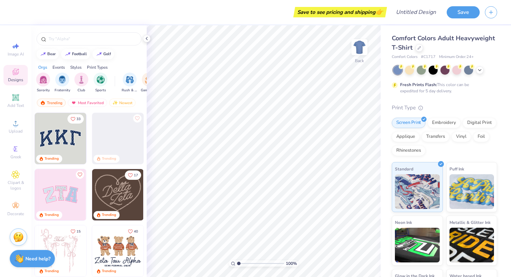
click at [18, 73] on icon at bounding box center [16, 72] width 6 height 6
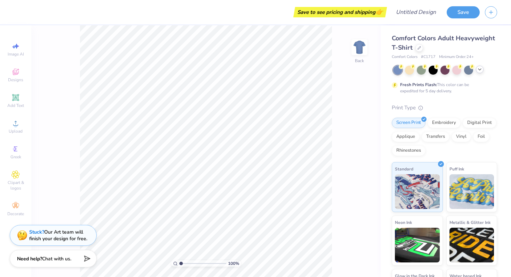
click at [481, 70] on icon at bounding box center [480, 70] width 6 height 6
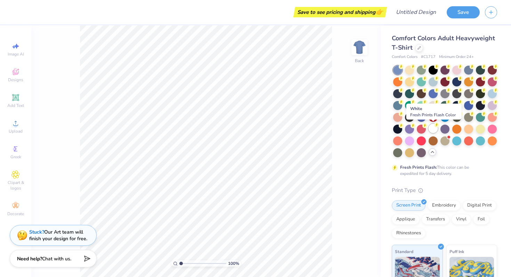
click at [432, 128] on div at bounding box center [432, 128] width 9 height 9
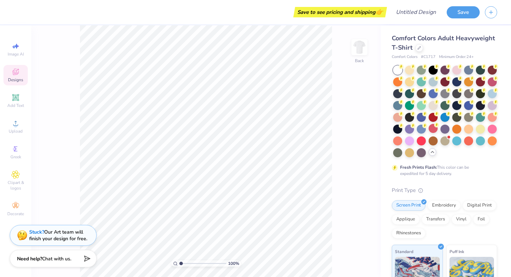
click at [14, 74] on icon at bounding box center [16, 73] width 6 height 5
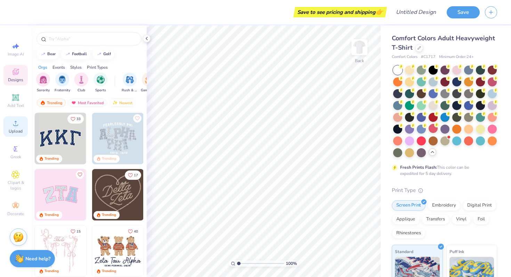
click at [21, 123] on div "Upload" at bounding box center [15, 126] width 24 height 21
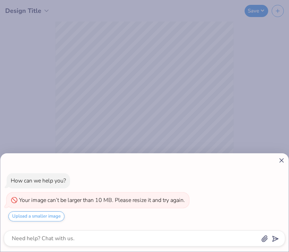
click at [281, 160] on line at bounding box center [282, 160] width 4 height 4
type textarea "x"
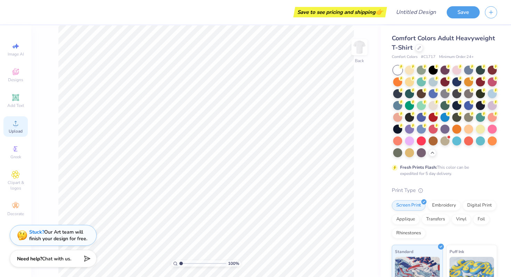
click at [19, 130] on span "Upload" at bounding box center [16, 132] width 14 height 6
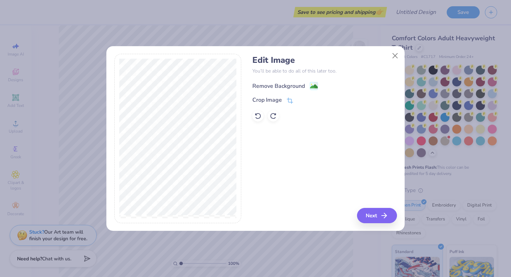
click at [291, 83] on div "Remove Background" at bounding box center [278, 86] width 52 height 8
click at [282, 100] on div "Crop Image" at bounding box center [272, 101] width 41 height 8
click at [376, 219] on div "Edit Image You’ll be able to do all of this later too. Remove Background Crop I…" at bounding box center [324, 139] width 144 height 170
click at [313, 100] on icon at bounding box center [312, 100] width 4 height 4
click at [380, 218] on button "Next" at bounding box center [378, 215] width 40 height 15
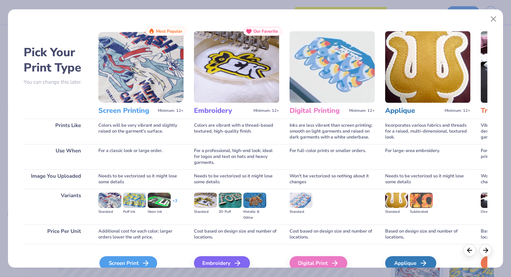
click at [131, 266] on div "Screen Print" at bounding box center [128, 263] width 58 height 14
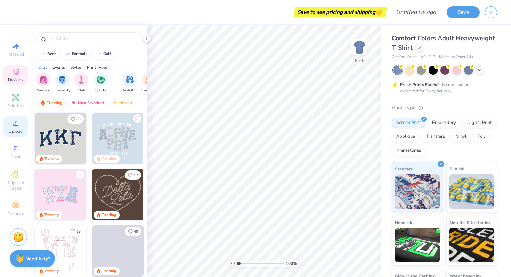
click at [18, 126] on icon at bounding box center [15, 123] width 8 height 8
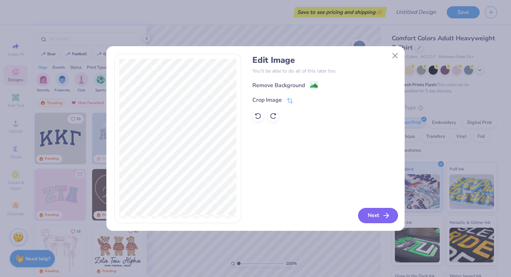
click at [373, 214] on button "Next" at bounding box center [378, 215] width 40 height 15
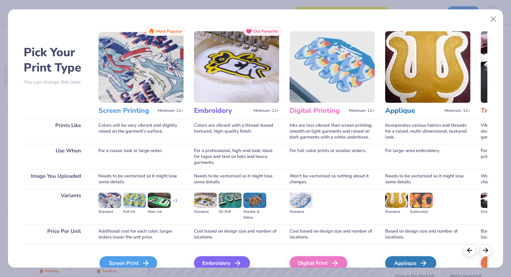
click at [148, 259] on icon at bounding box center [145, 263] width 8 height 8
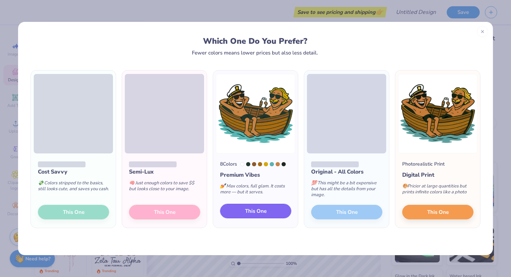
click at [271, 213] on button "This One" at bounding box center [255, 211] width 71 height 15
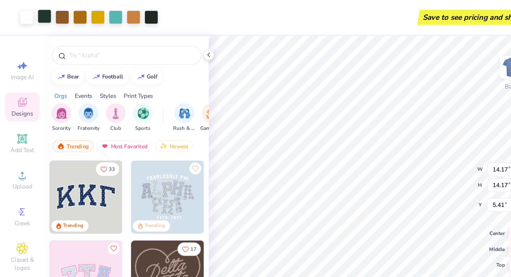
click at [32, 14] on div at bounding box center [31, 12] width 10 height 10
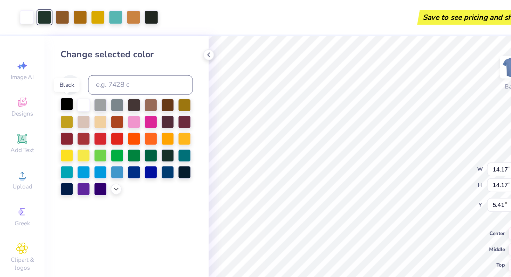
click at [48, 74] on div at bounding box center [46, 73] width 9 height 9
click at [104, 10] on div at bounding box center [106, 12] width 10 height 10
click at [47, 73] on div at bounding box center [46, 73] width 9 height 9
click at [46, 12] on div at bounding box center [44, 12] width 10 height 10
click at [59, 13] on div at bounding box center [56, 12] width 10 height 10
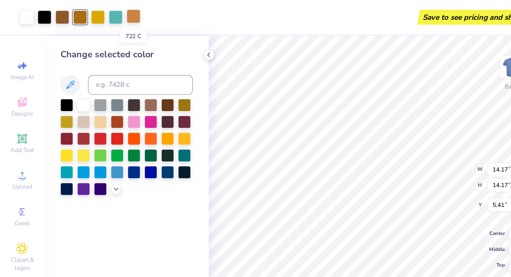
click at [95, 14] on div at bounding box center [94, 12] width 10 height 10
click at [82, 135] on icon at bounding box center [82, 133] width 6 height 6
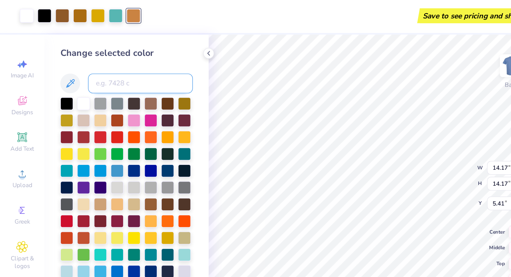
click at [75, 63] on input at bounding box center [99, 60] width 74 height 14
type input "146"
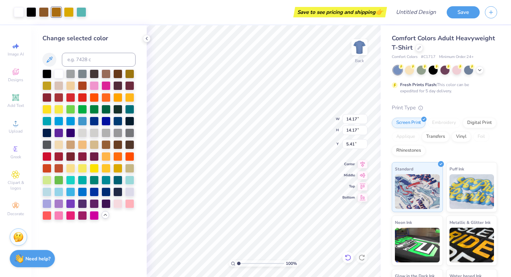
click at [347, 257] on icon at bounding box center [347, 257] width 7 height 7
click at [88, 60] on input at bounding box center [99, 60] width 74 height 14
type input "464"
click at [69, 13] on div at bounding box center [69, 12] width 10 height 10
click at [58, 74] on div at bounding box center [58, 73] width 9 height 9
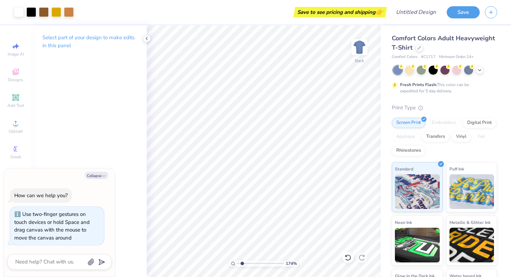
type input "1.74"
click at [242, 264] on input "range" at bounding box center [260, 264] width 47 height 6
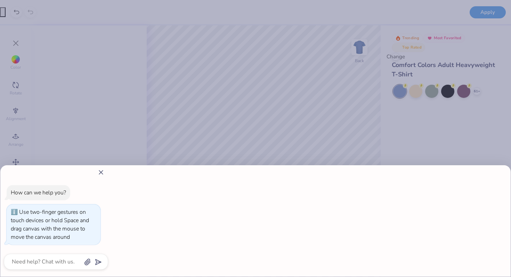
type textarea "x"
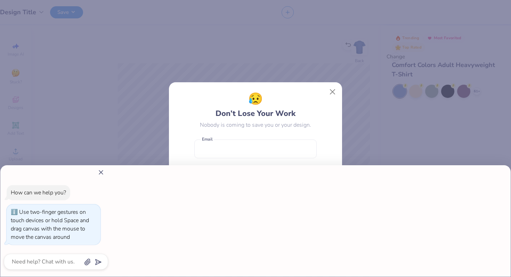
type input "1"
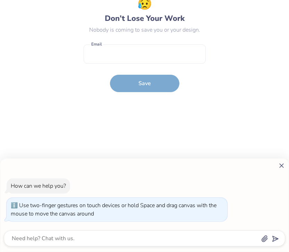
type textarea "x"
